Goal: Task Accomplishment & Management: Manage account settings

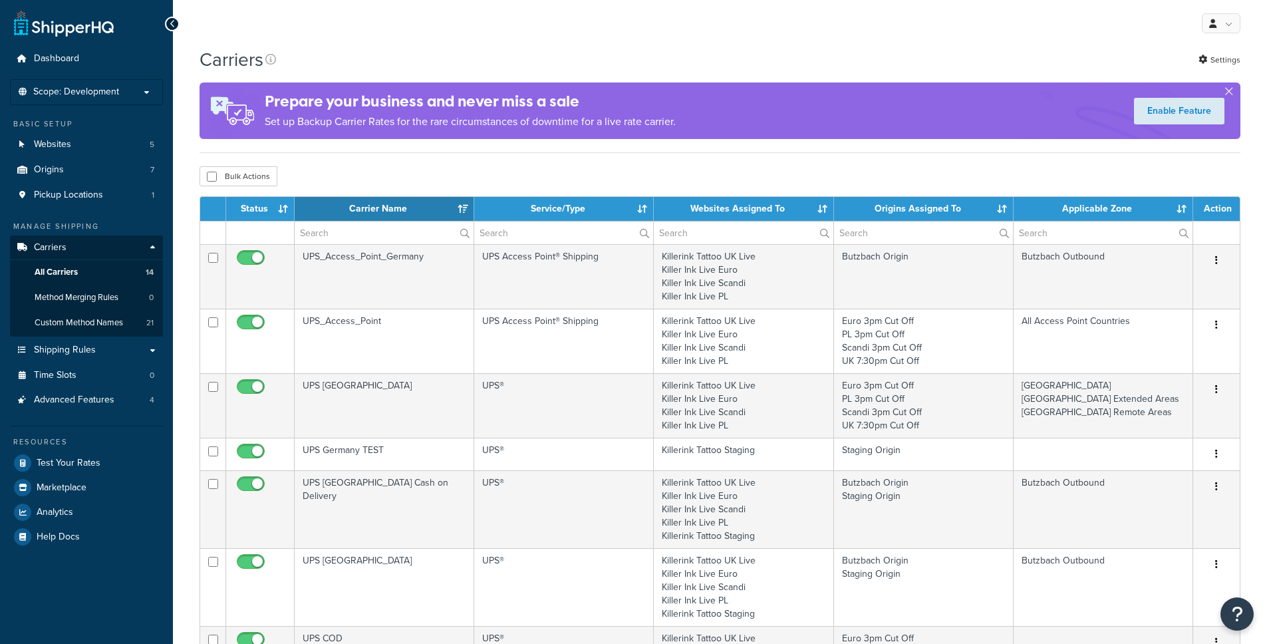
select select "15"
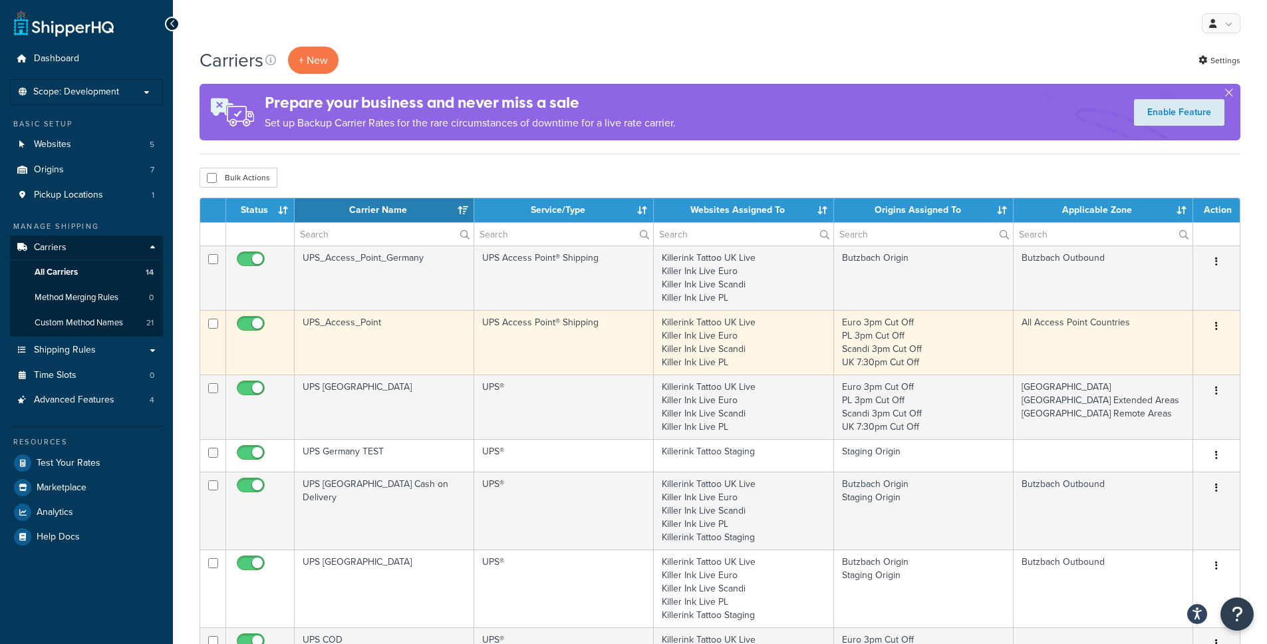
click at [1224, 325] on button "button" at bounding box center [1217, 326] width 19 height 21
click at [1158, 356] on link "Edit" at bounding box center [1162, 353] width 105 height 27
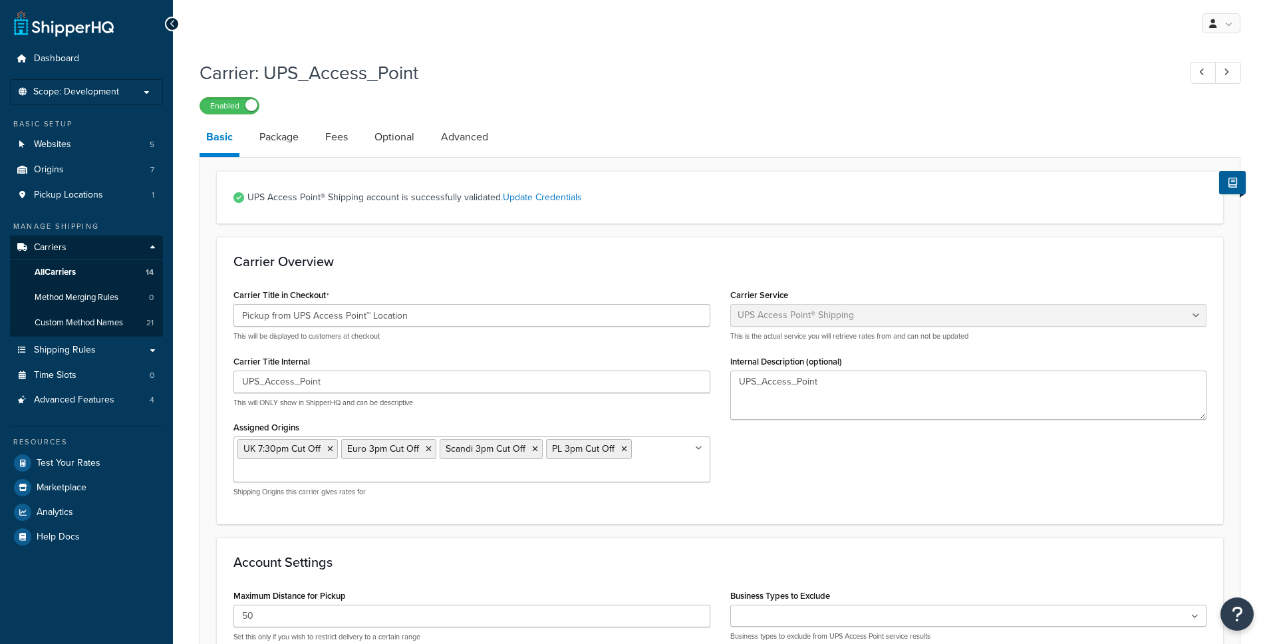
select select "accessPoint"
select select "kg"
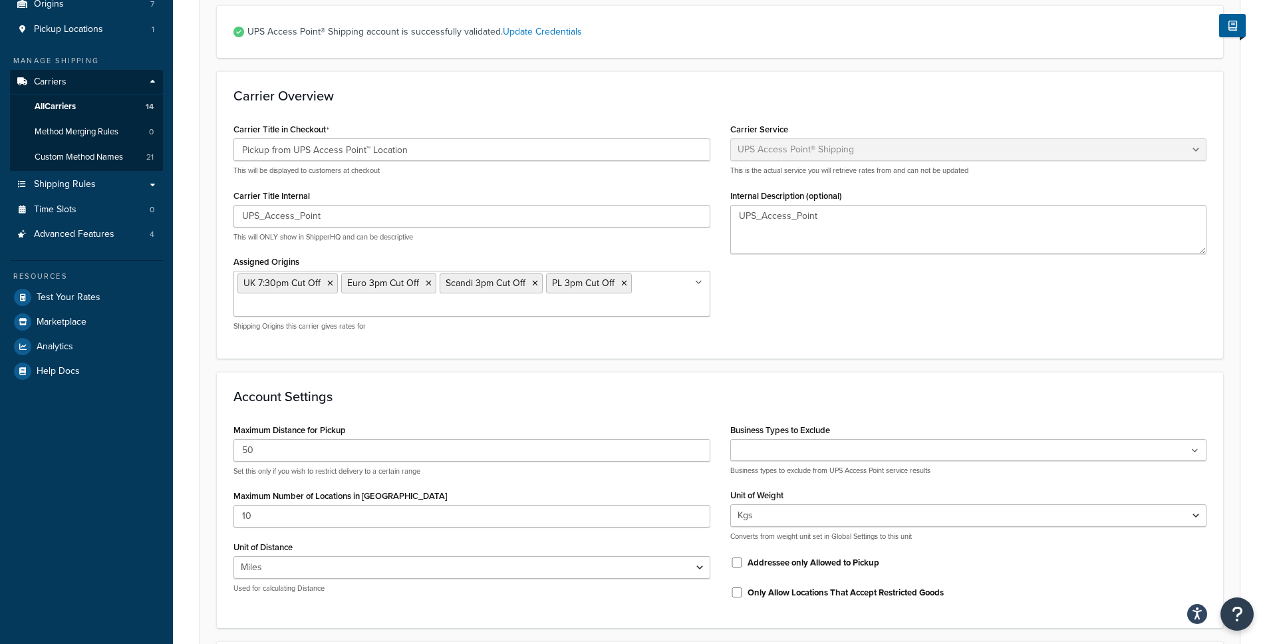
scroll to position [196, 0]
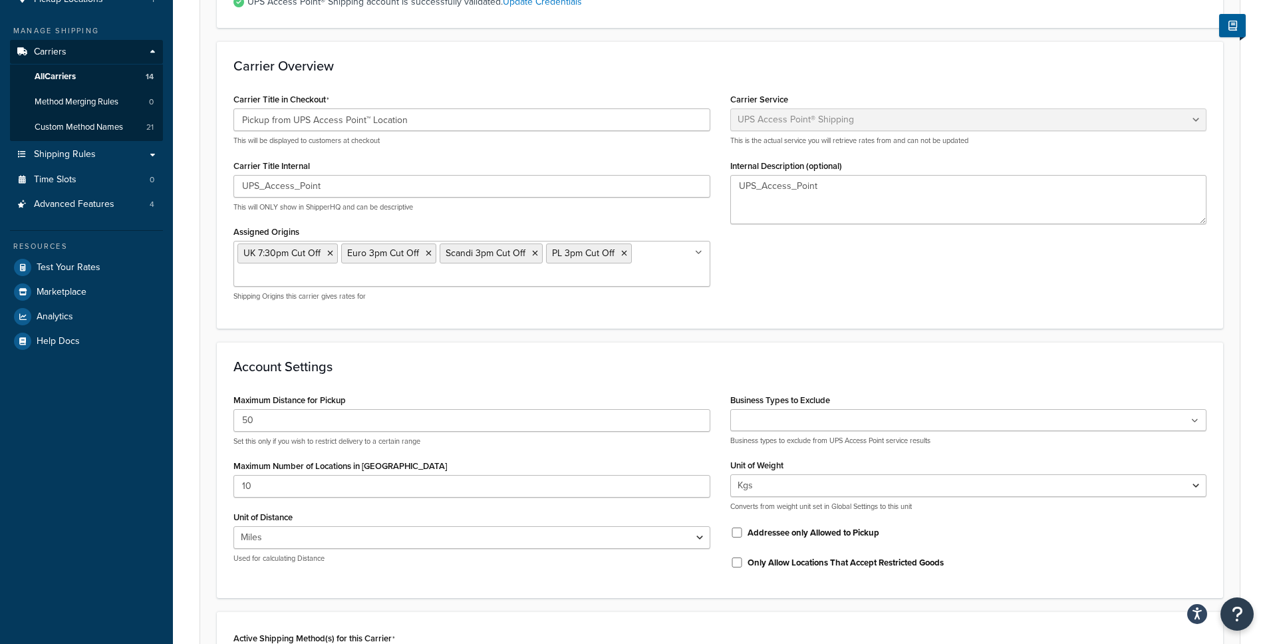
click at [448, 554] on p "Used for calculating Distance" at bounding box center [472, 559] width 477 height 10
click at [448, 537] on select "Miles Kilometers" at bounding box center [472, 537] width 477 height 23
click at [339, 539] on select "Miles Kilometers" at bounding box center [472, 537] width 477 height 23
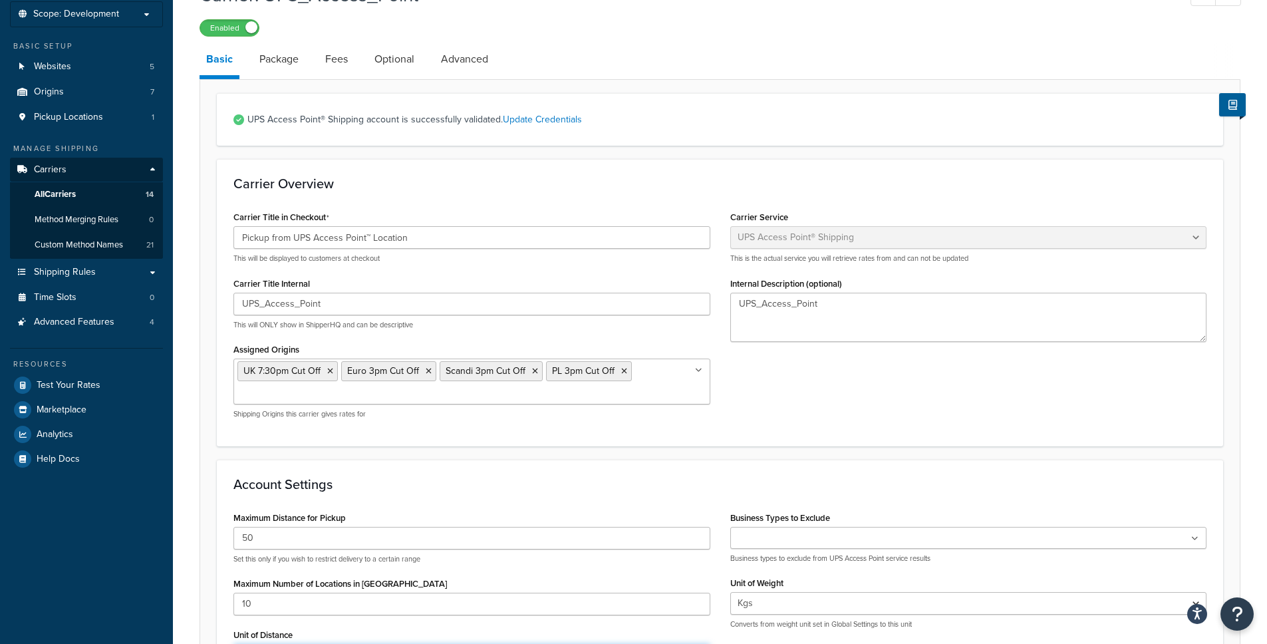
scroll to position [0, 0]
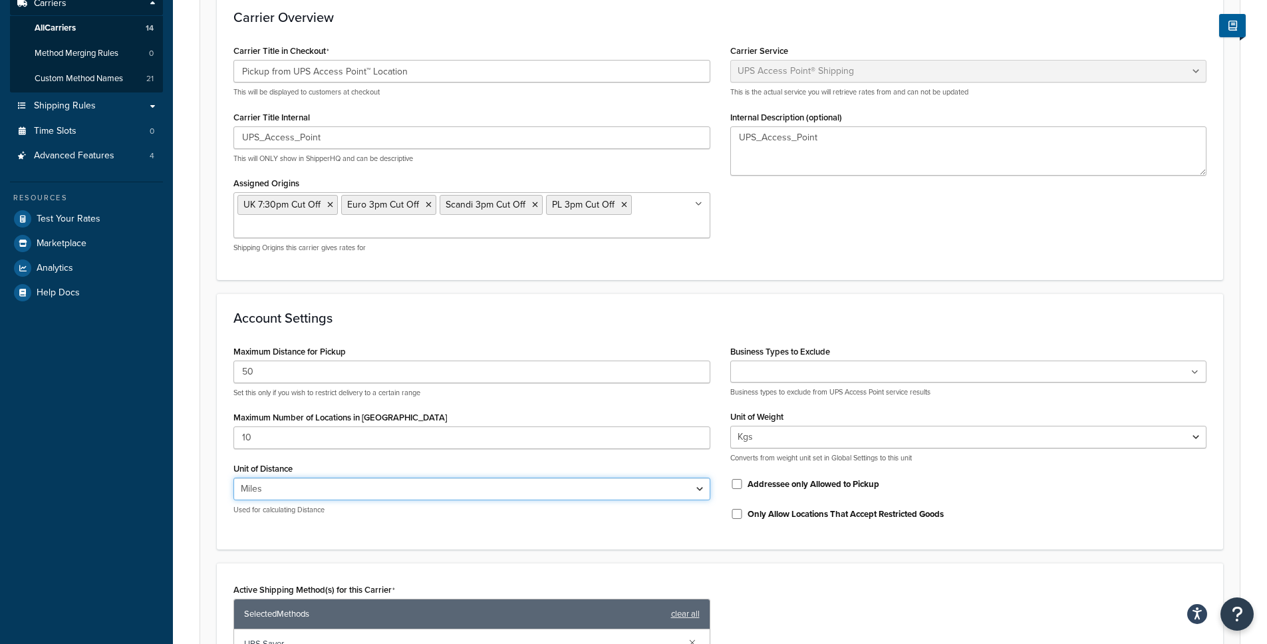
scroll to position [372, 0]
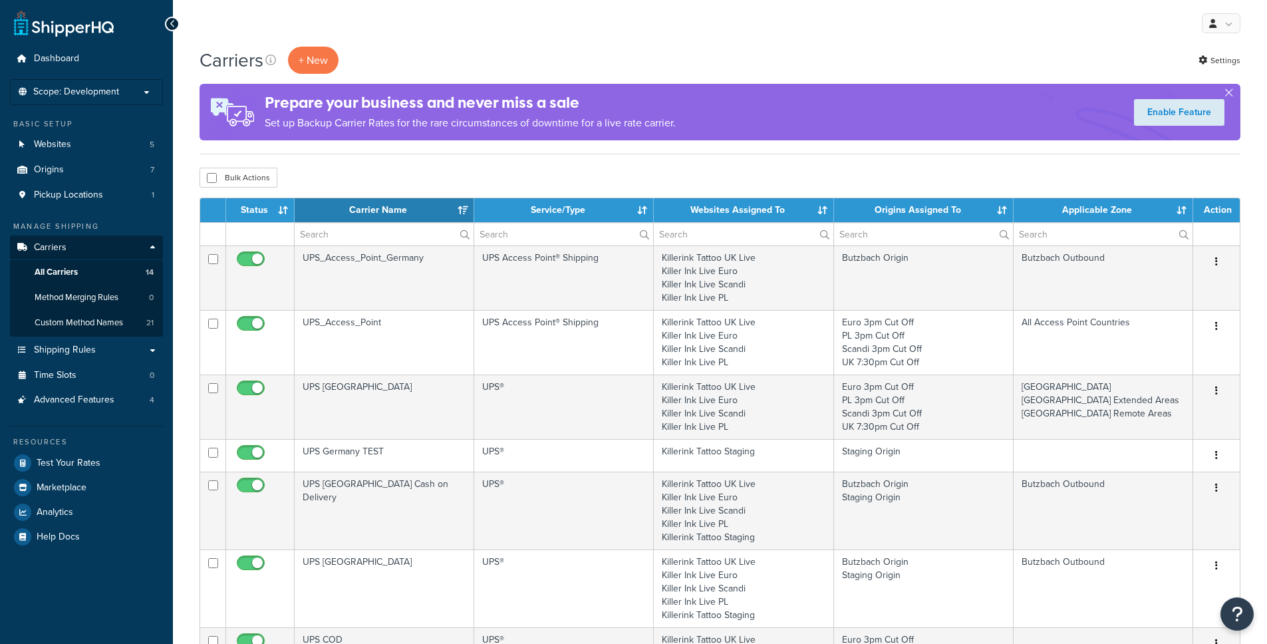
select select "15"
click at [134, 95] on p "Scope: Development" at bounding box center [86, 91] width 141 height 11
